Goal: Task Accomplishment & Management: Complete application form

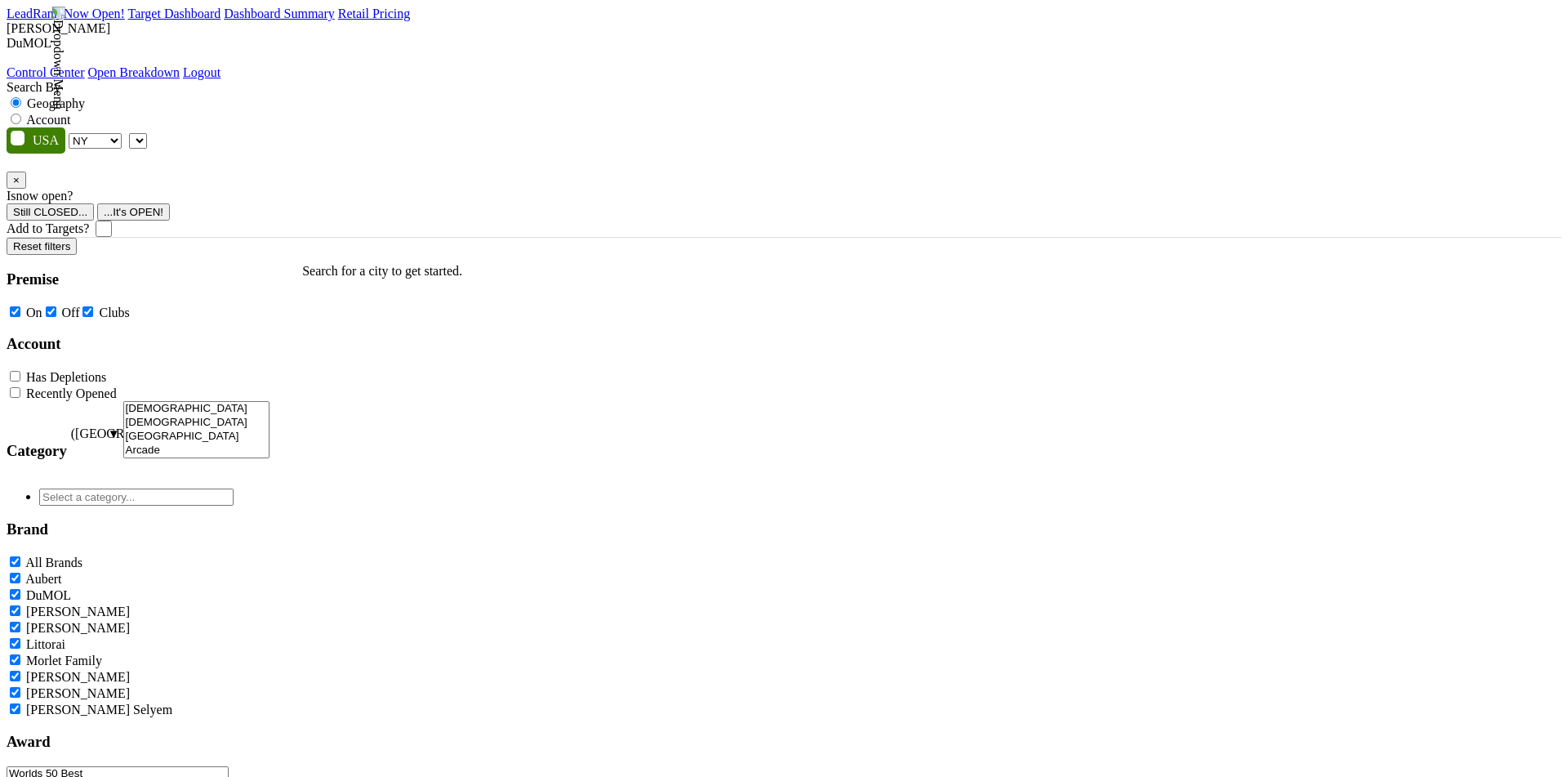
select select "NY"
select select
click at [70, 112] on label "Account" at bounding box center [48, 119] width 44 height 14
click at [21, 113] on input "Account" at bounding box center [16, 118] width 11 height 11
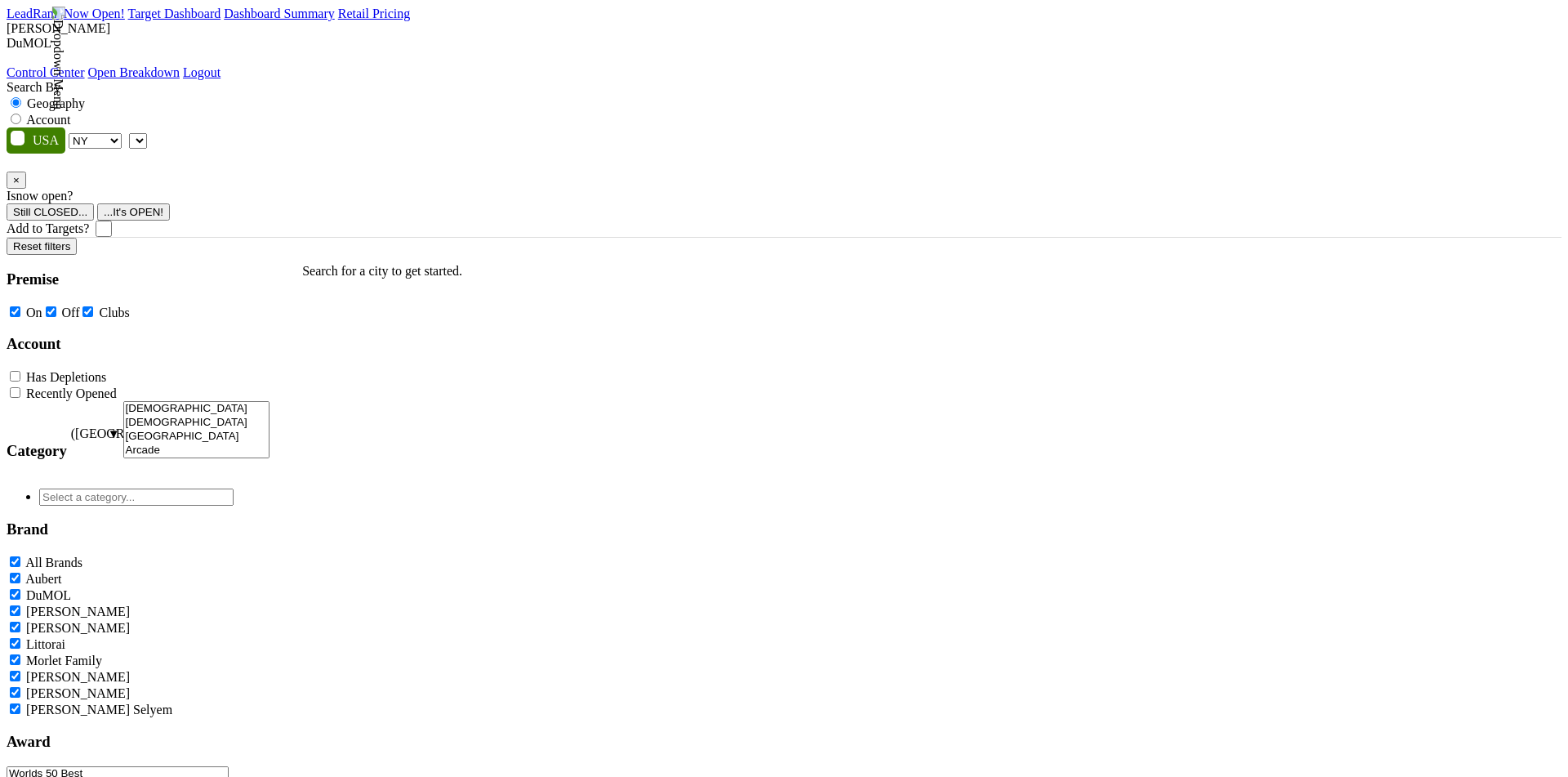
radio input "true"
click at [267, 155] on span "Can't find an account?" at bounding box center [260, 148] width 152 height 14
drag, startPoint x: 472, startPoint y: 252, endPoint x: 780, endPoint y: 253, distance: 308.0
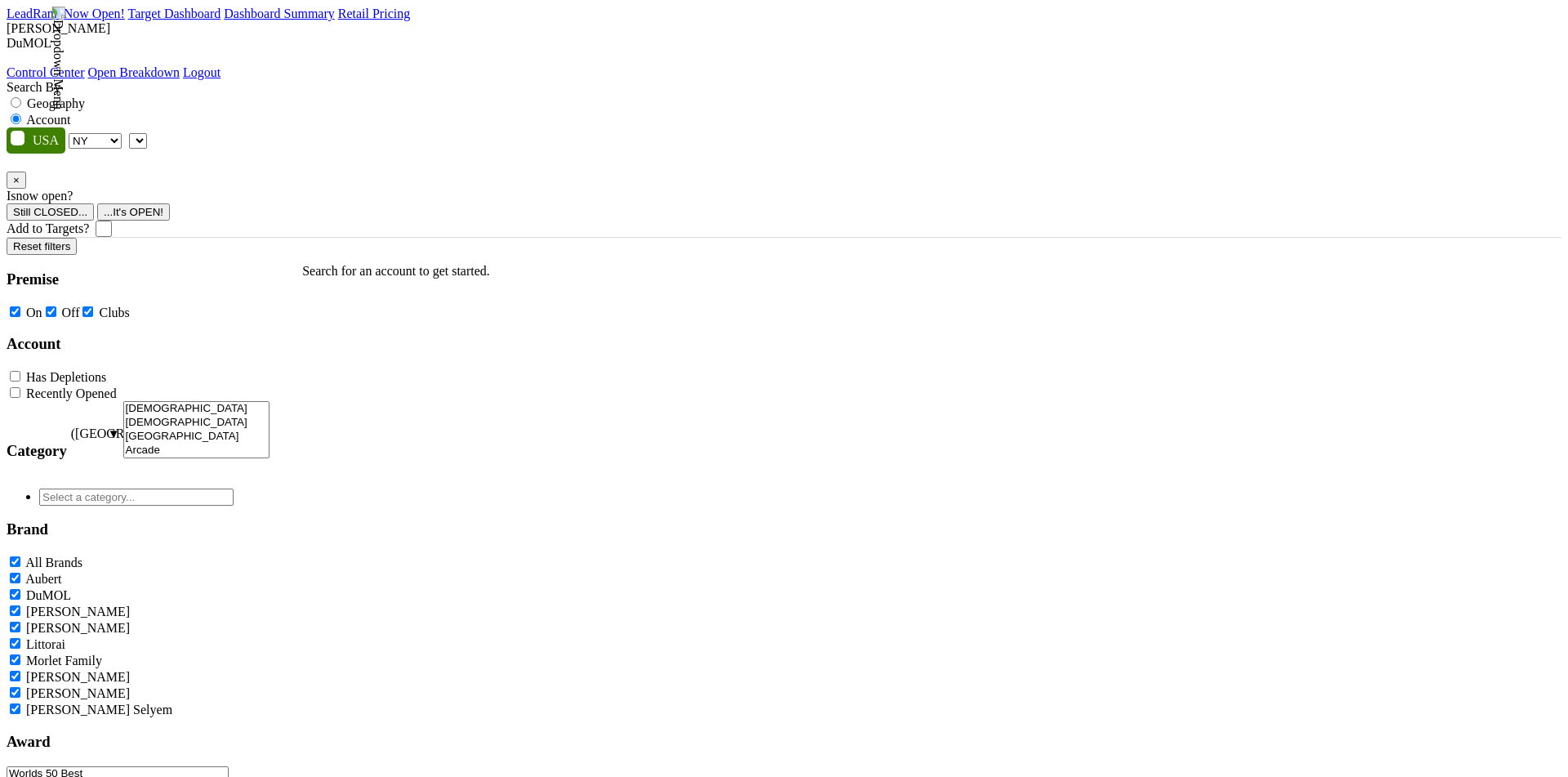
copy div "What Account Are You Looking For?"
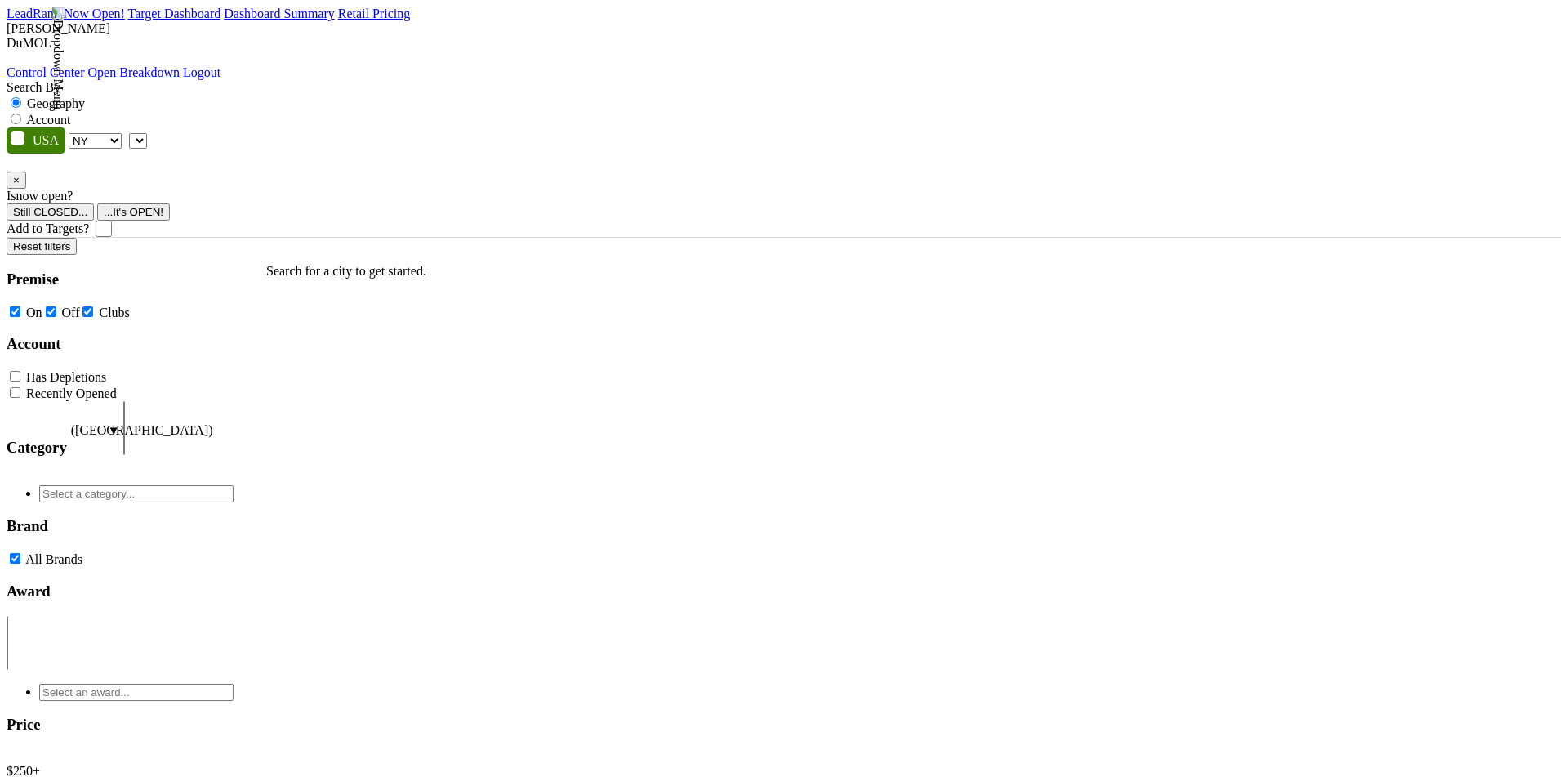
select select "NY"
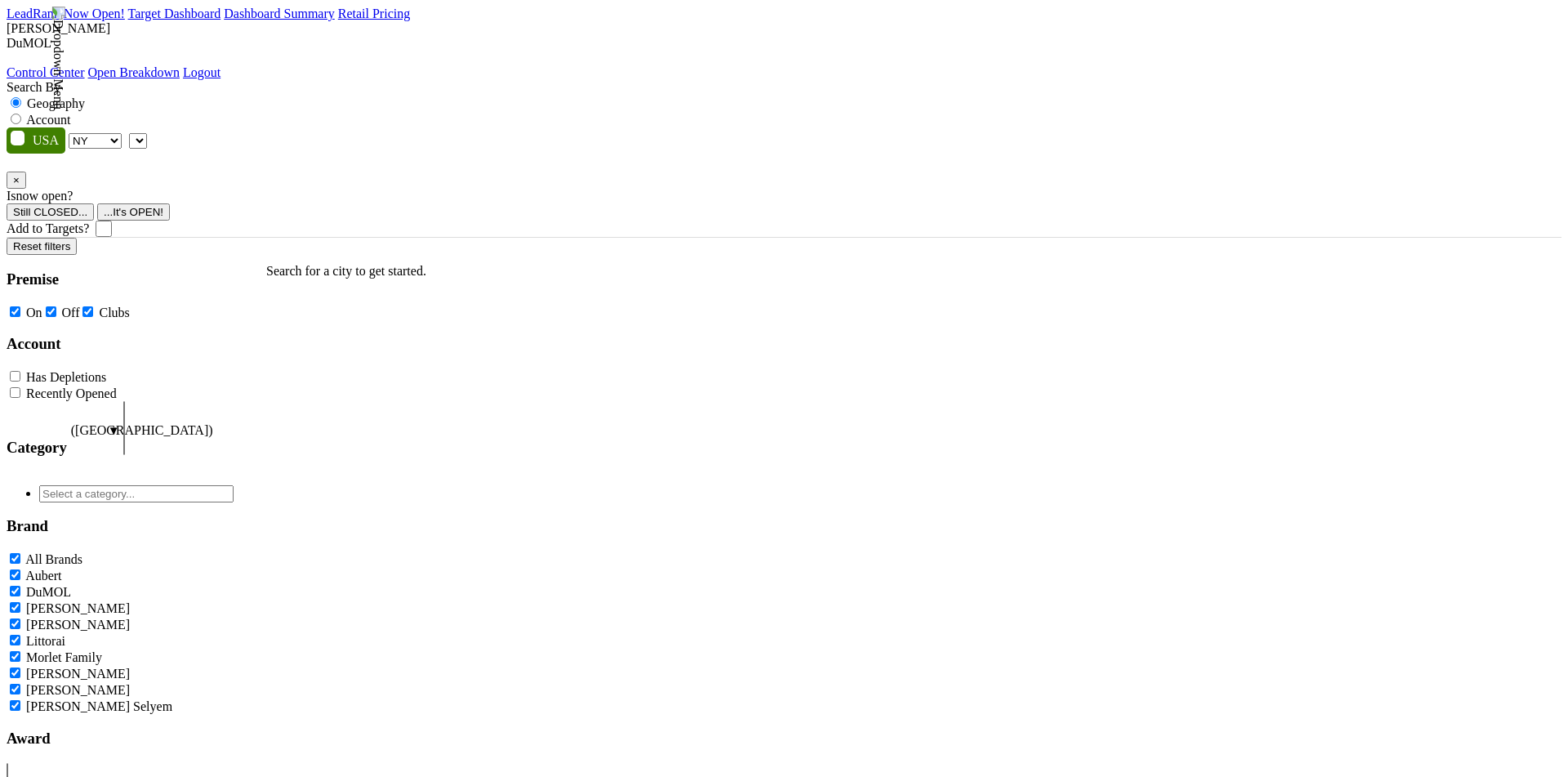
click at [70, 112] on label "Account" at bounding box center [48, 119] width 44 height 14
click at [21, 113] on input "Account" at bounding box center [16, 118] width 11 height 11
radio input "true"
click at [298, 155] on span "Can't find an account?" at bounding box center [260, 148] width 152 height 14
click at [147, 133] on span at bounding box center [147, 140] width 0 height 14
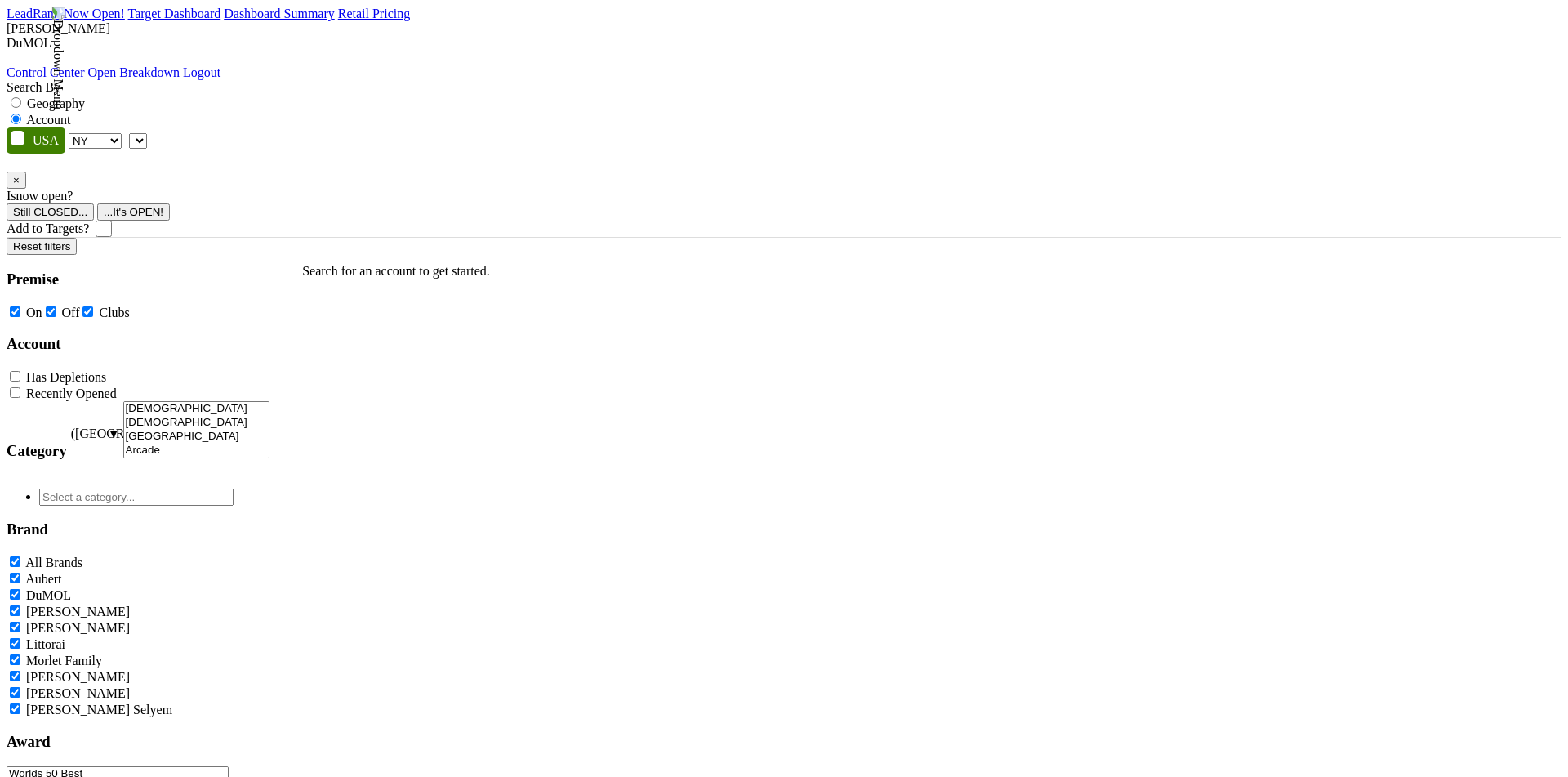
checkbox input "false"
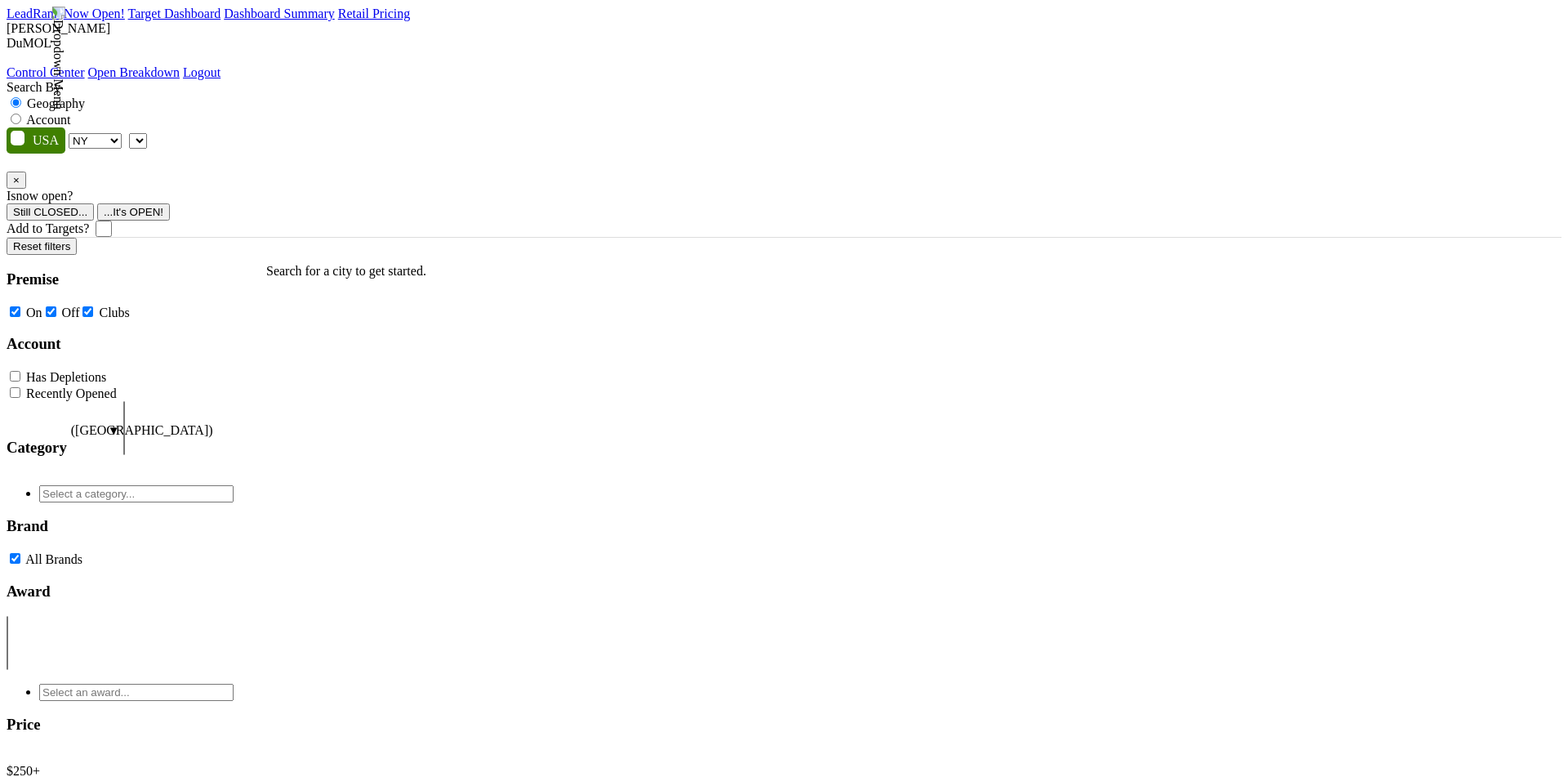
select select "NY"
click at [70, 112] on label "Account" at bounding box center [48, 119] width 44 height 14
click at [21, 113] on input "Account" at bounding box center [16, 118] width 11 height 11
radio input "true"
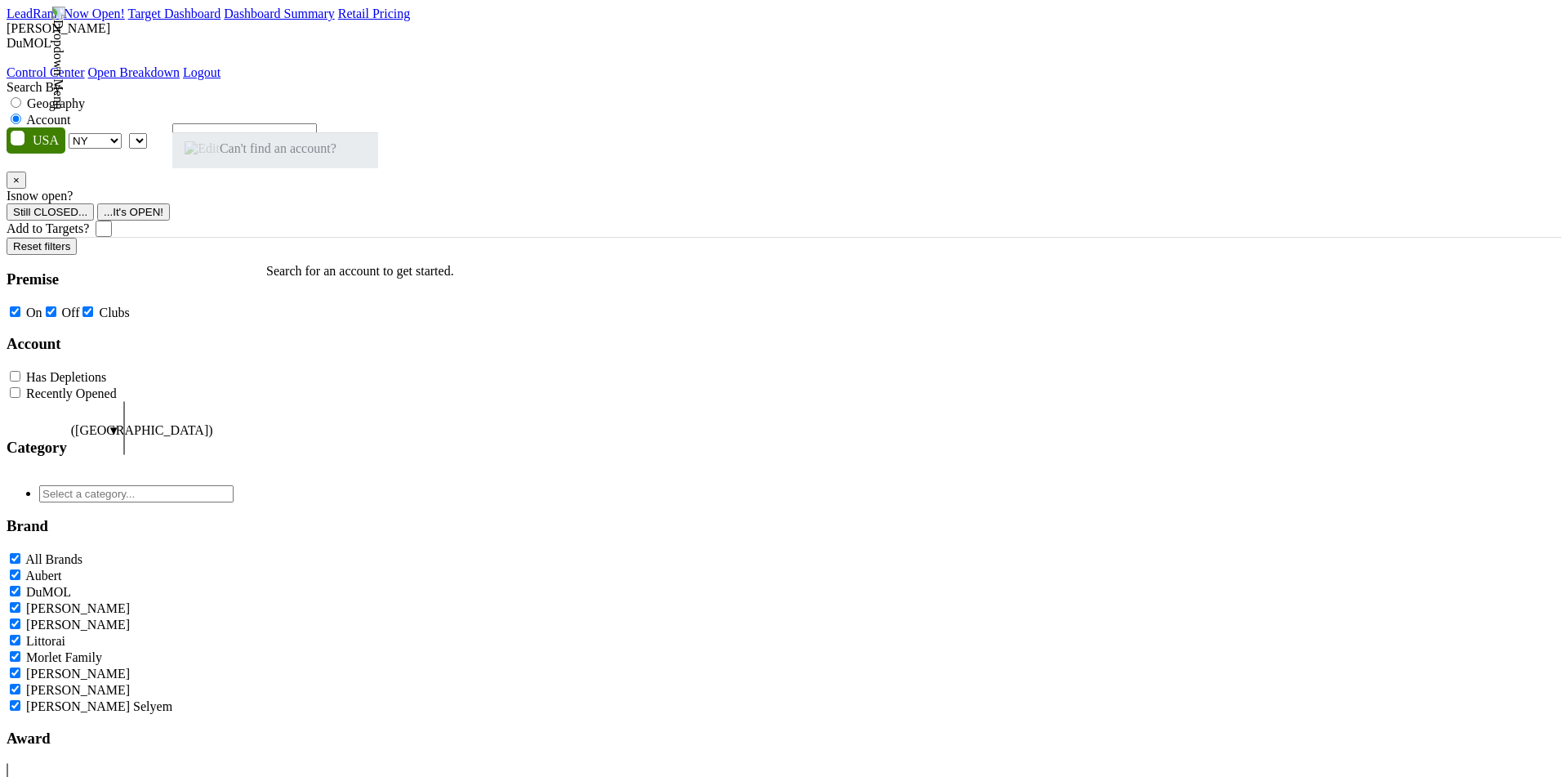
click at [252, 155] on span "Can't find an account?" at bounding box center [260, 148] width 152 height 14
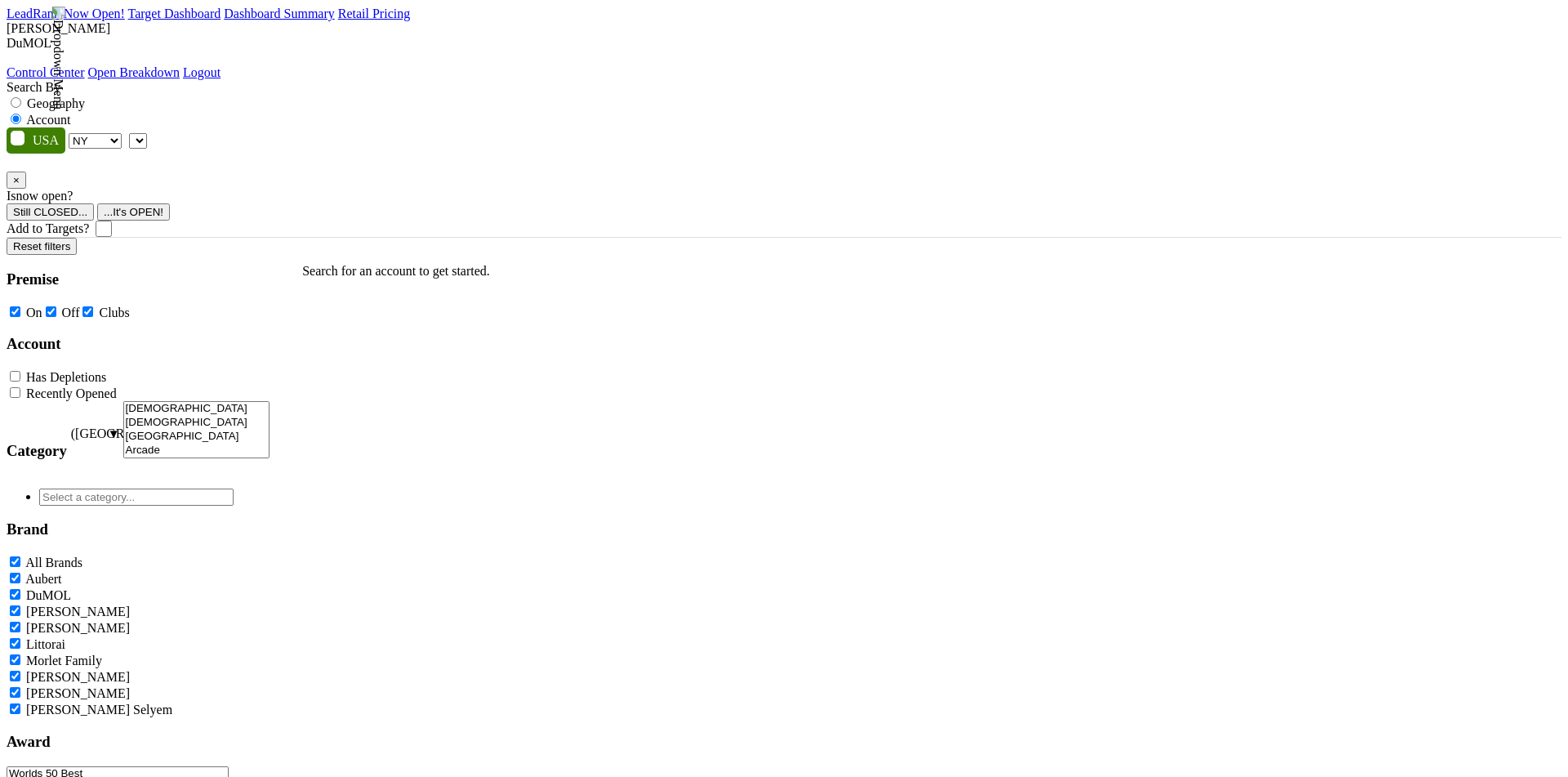
checkbox input "false"
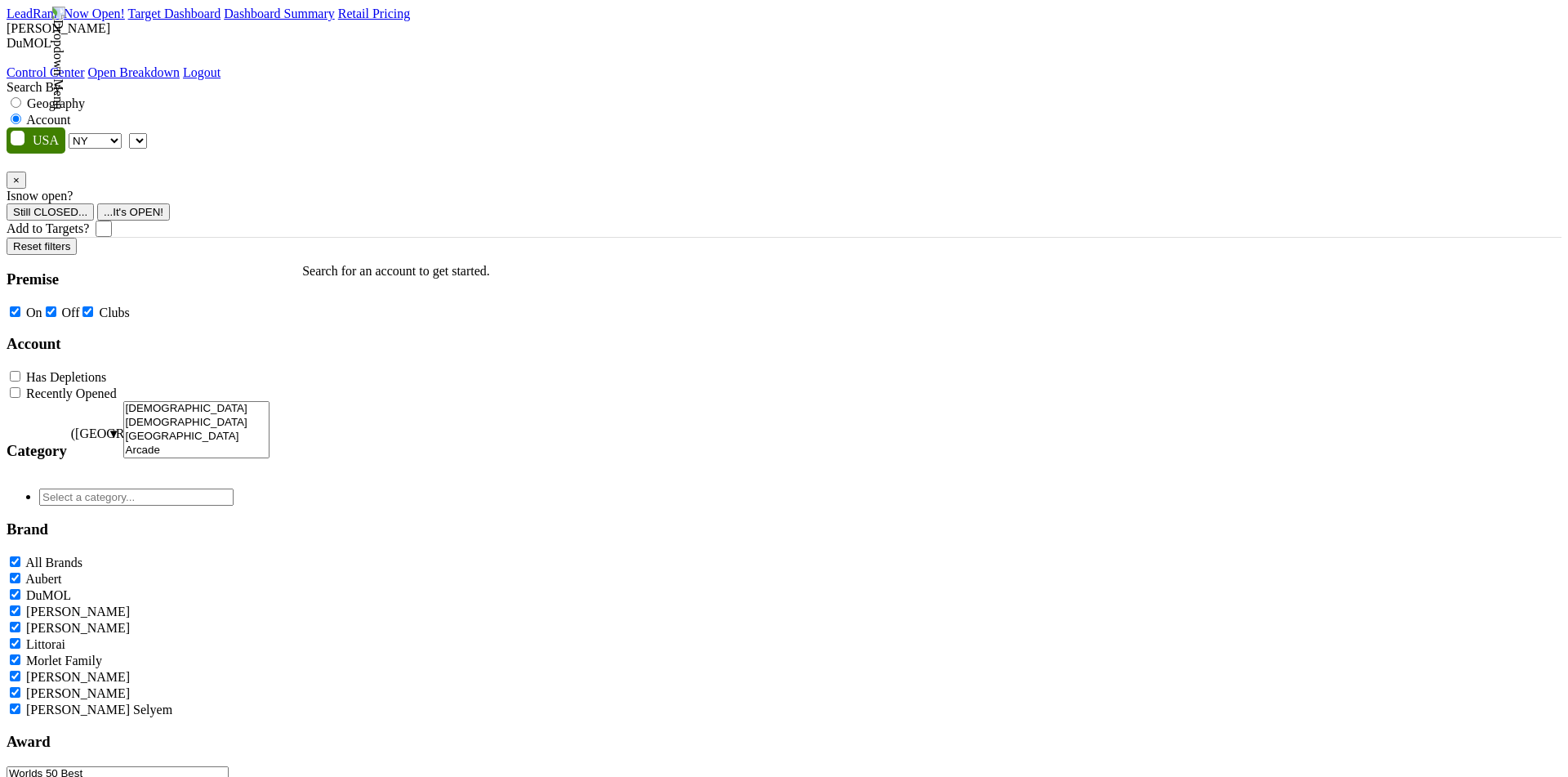
checkbox input "false"
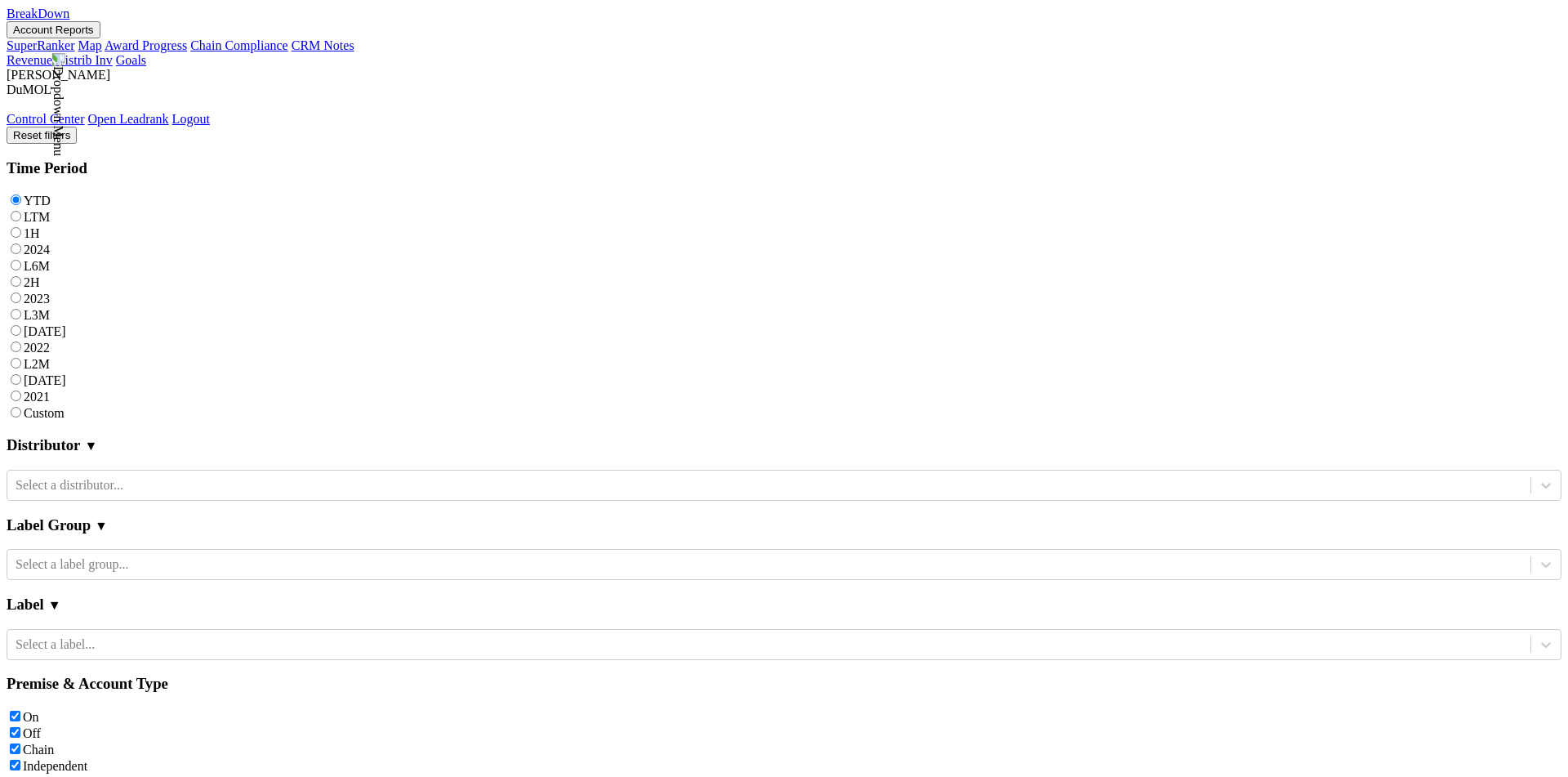
click at [101, 25] on button "Account Reports" at bounding box center [54, 29] width 94 height 17
click at [292, 52] on link "CRM Notes" at bounding box center [323, 45] width 63 height 14
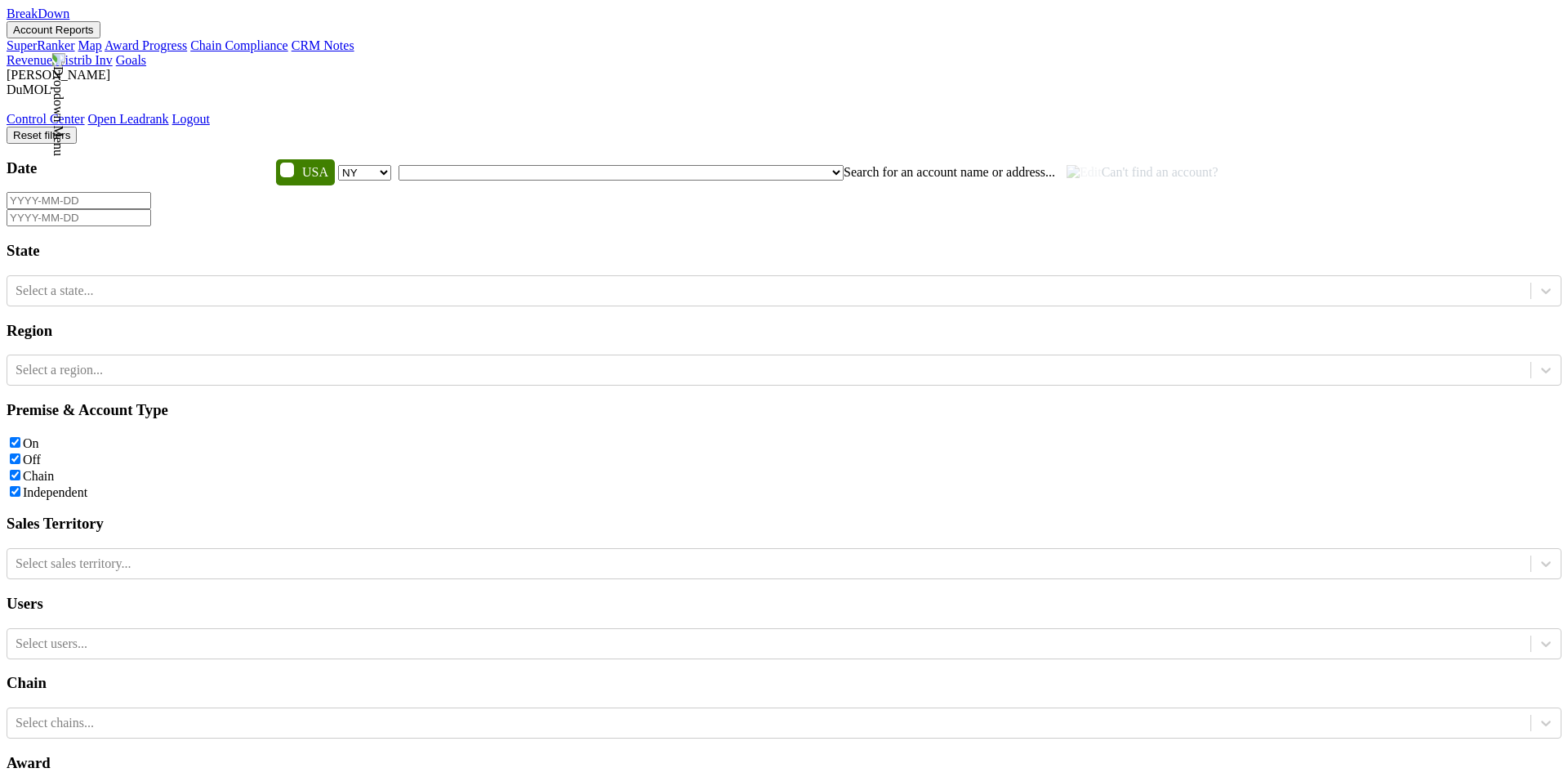
select select "NY"
click at [1124, 159] on div "AK AL AR AZ CA CO CT DC DE FL [GEOGRAPHIC_DATA] HI IA ID IL IN KS [GEOGRAPHIC_D…" at bounding box center [748, 172] width 946 height 26
click at [1066, 165] on span "Can't find an account?" at bounding box center [1141, 172] width 152 height 14
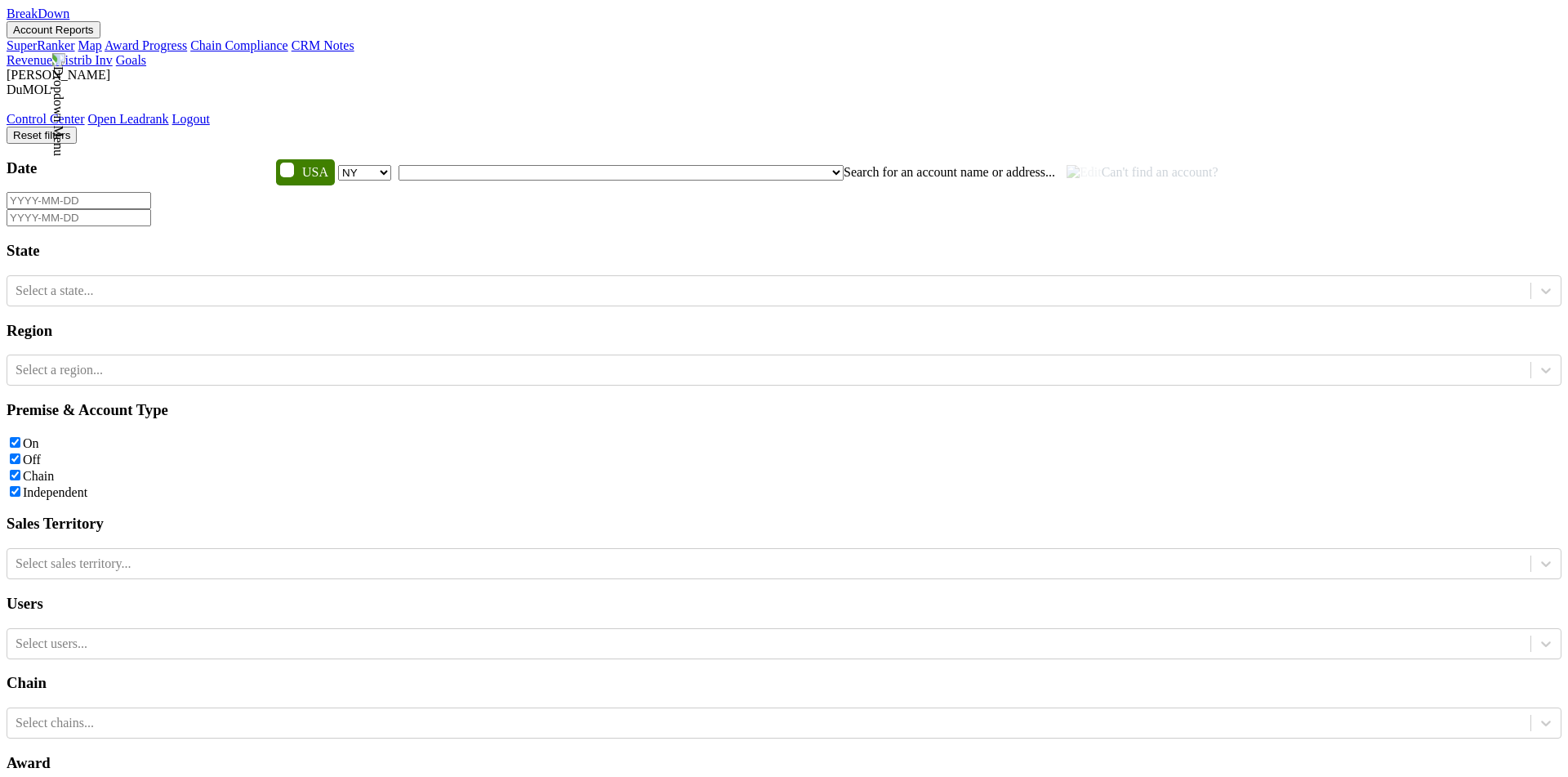
checkbox input "false"
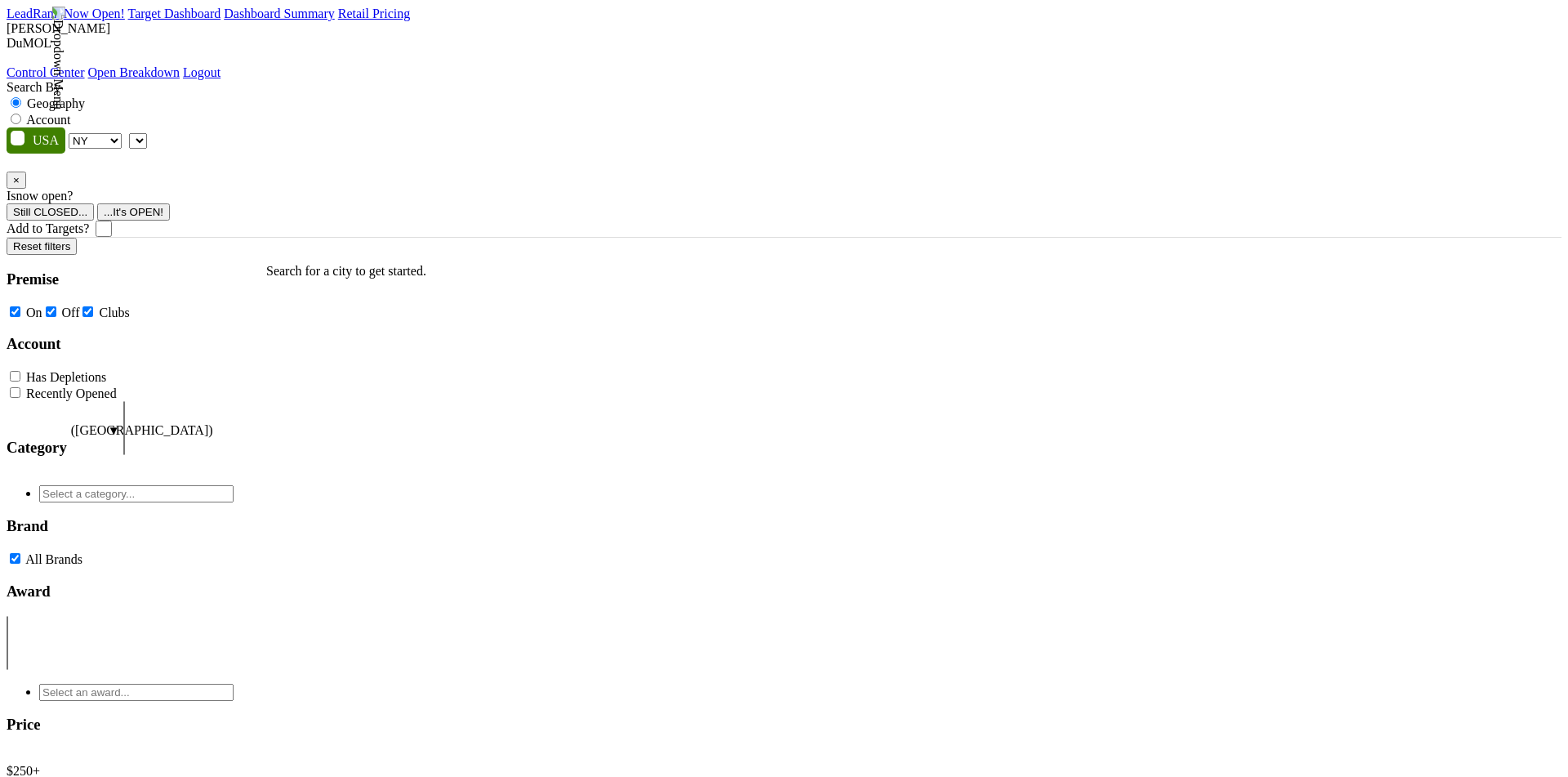
select select "NY"
